Goal: Information Seeking & Learning: Learn about a topic

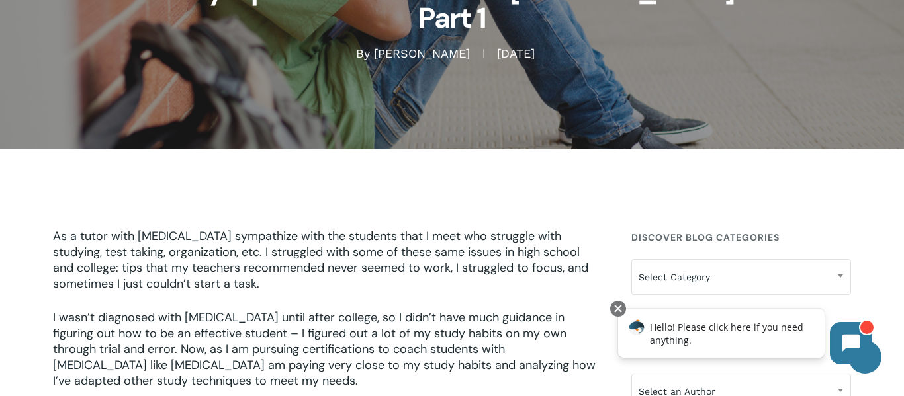
scroll to position [214, 0]
click at [618, 310] on div at bounding box center [618, 309] width 16 height 16
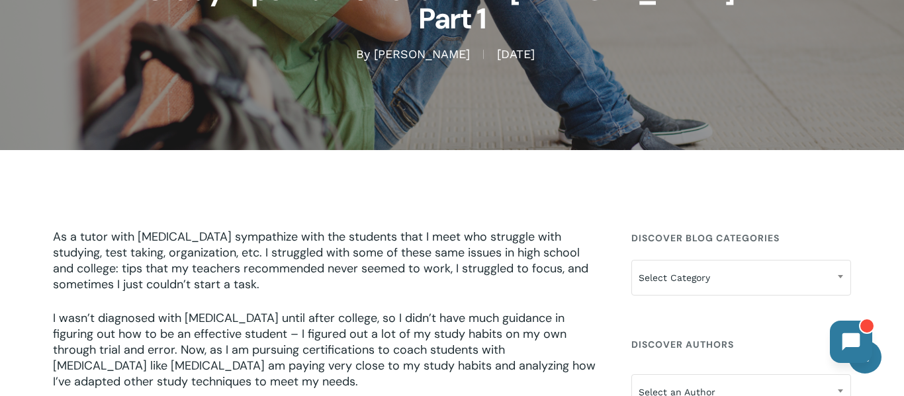
click at [832, 345] on button at bounding box center [850, 342] width 42 height 42
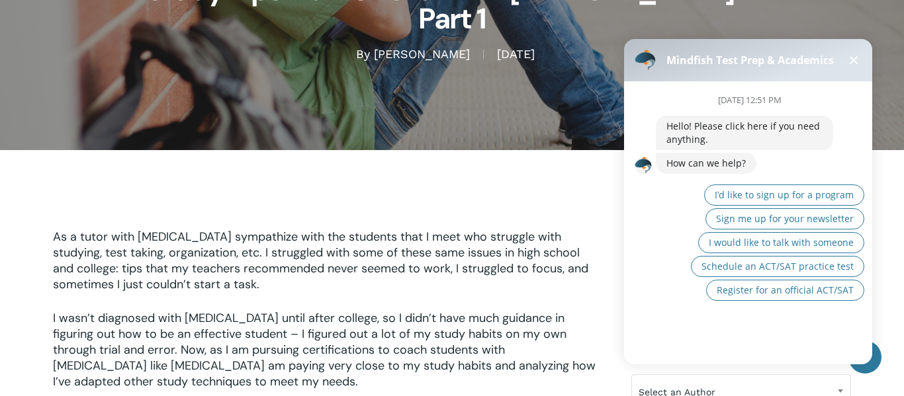
click at [853, 62] on button at bounding box center [853, 60] width 16 height 16
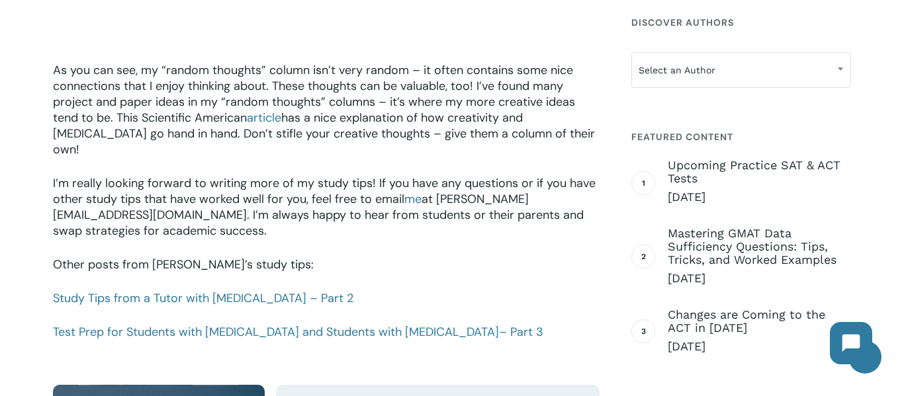
scroll to position [1828, 0]
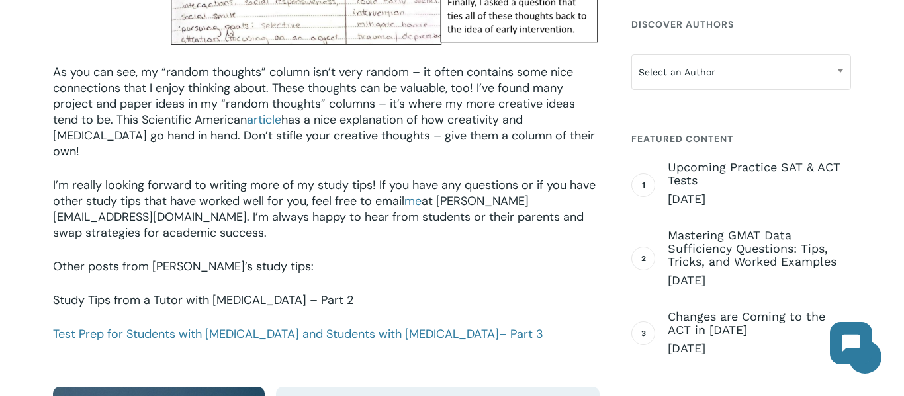
click at [255, 292] on link "Study Tips from a Tutor with [MEDICAL_DATA] – Part 2" at bounding box center [203, 300] width 300 height 16
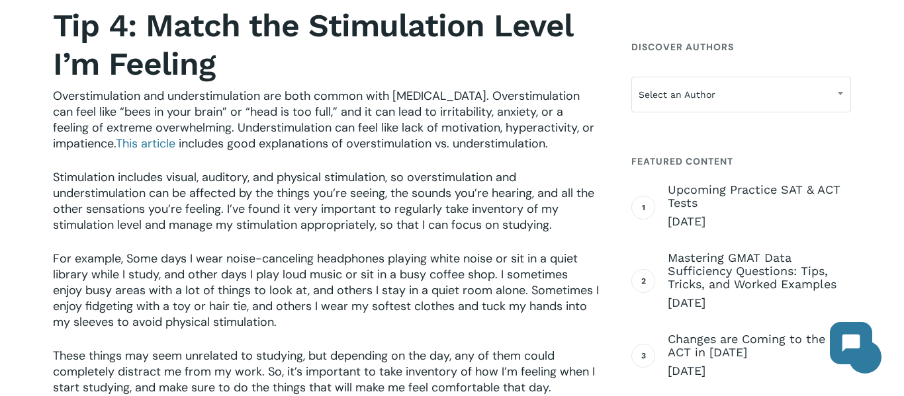
scroll to position [1102, 0]
